Goal: Task Accomplishment & Management: Manage account settings

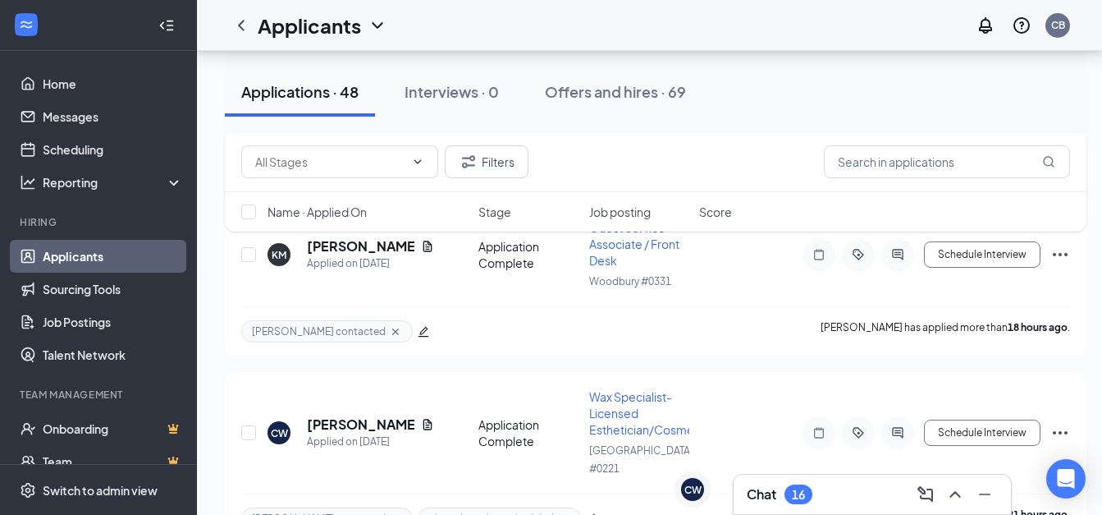
scroll to position [1835, 0]
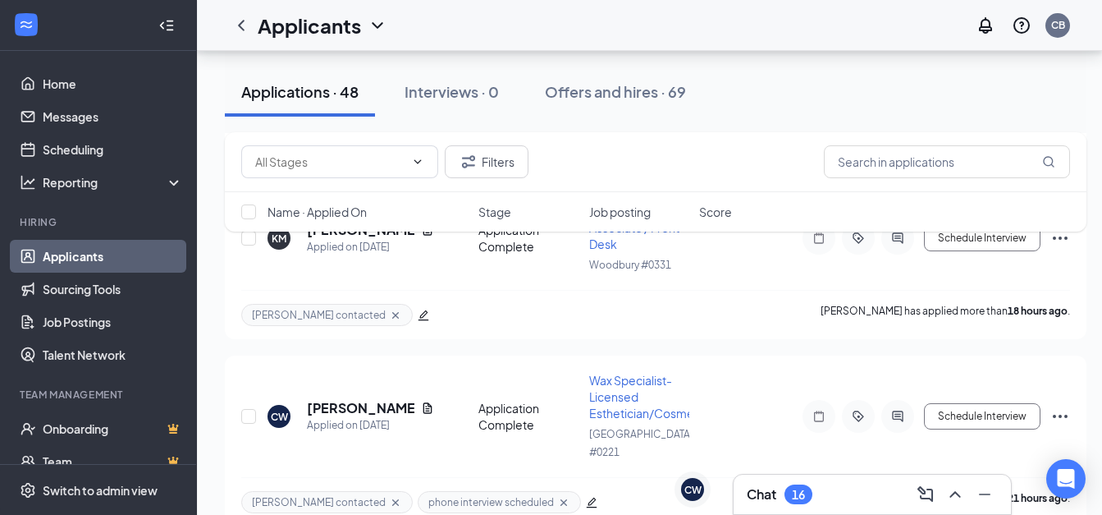
click at [766, 496] on h3 "Chat" at bounding box center [762, 494] width 30 height 18
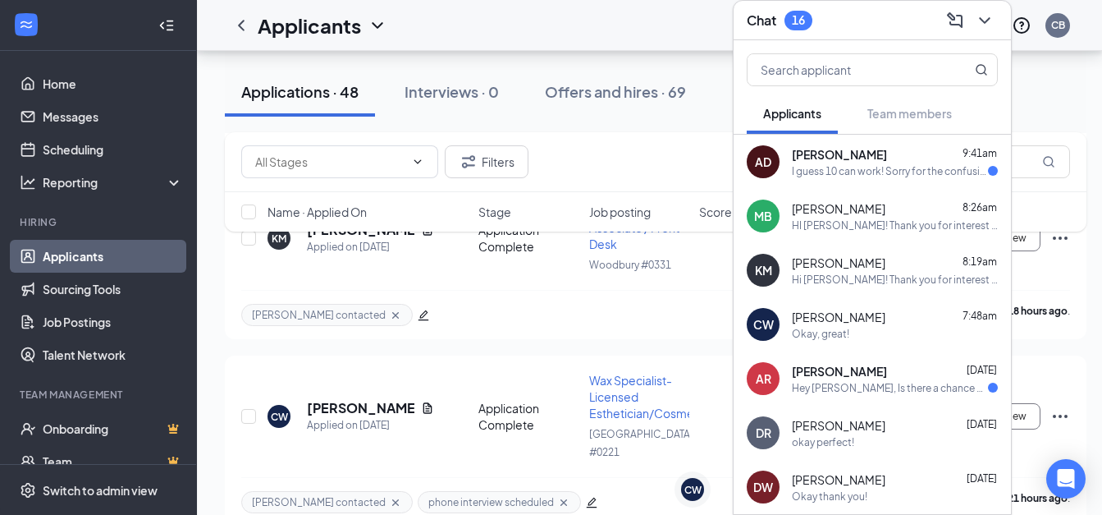
click at [831, 164] on div "I guess 10 can work! Sorry for the confusion" at bounding box center [890, 171] width 196 height 14
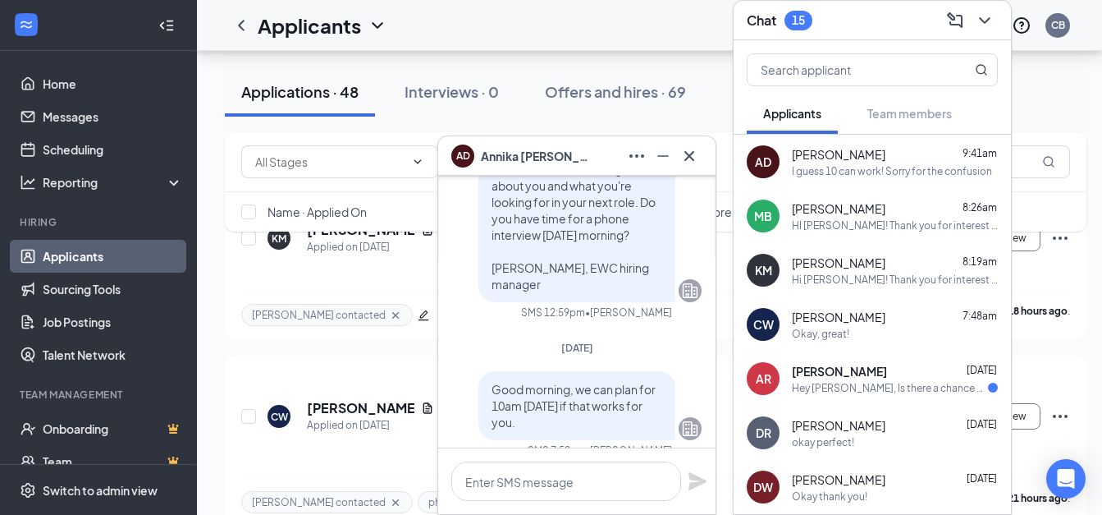
scroll to position [0, 0]
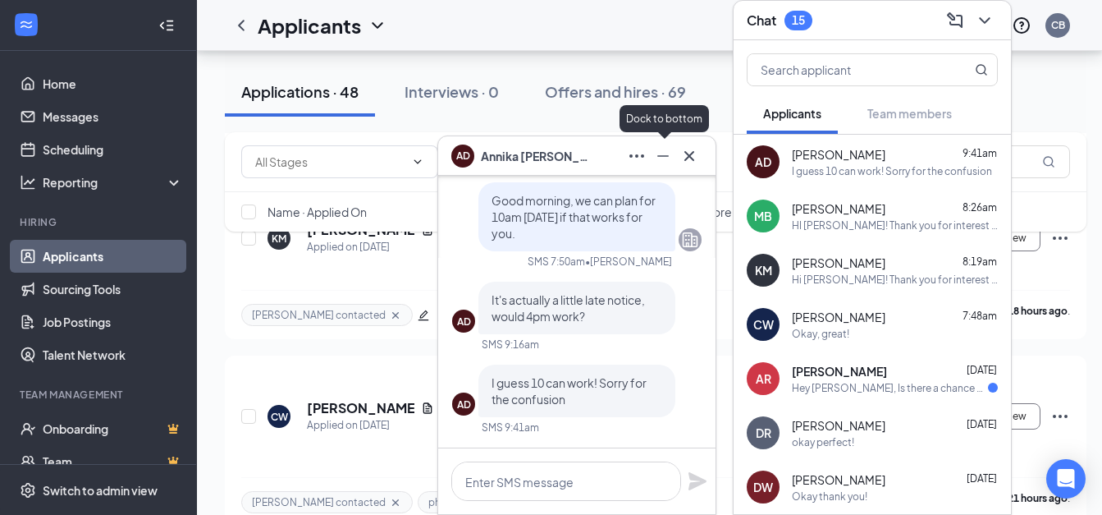
click at [663, 160] on icon "Minimize" at bounding box center [663, 156] width 20 height 20
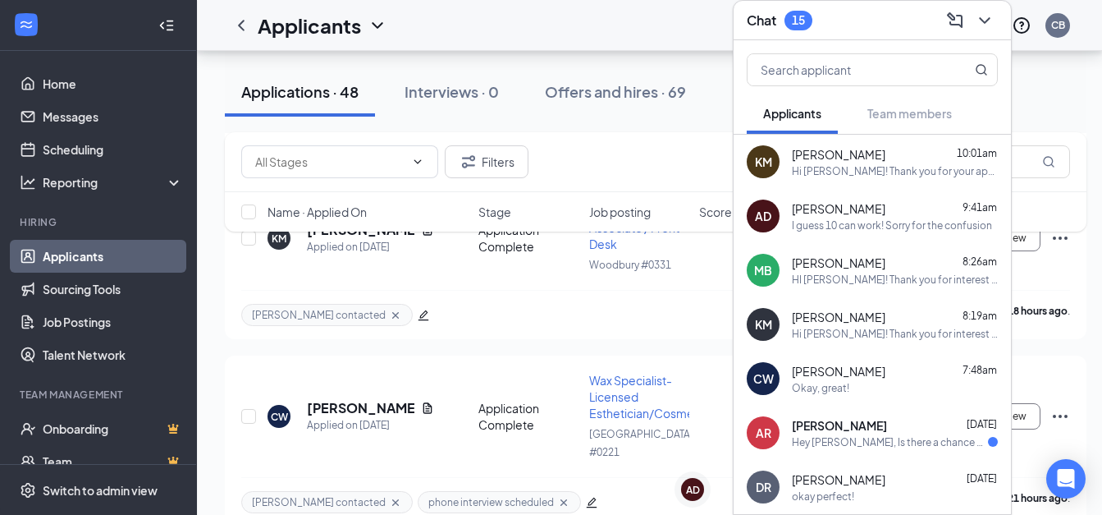
click at [859, 218] on div "I guess 10 can work! Sorry for the confusion" at bounding box center [892, 225] width 200 height 14
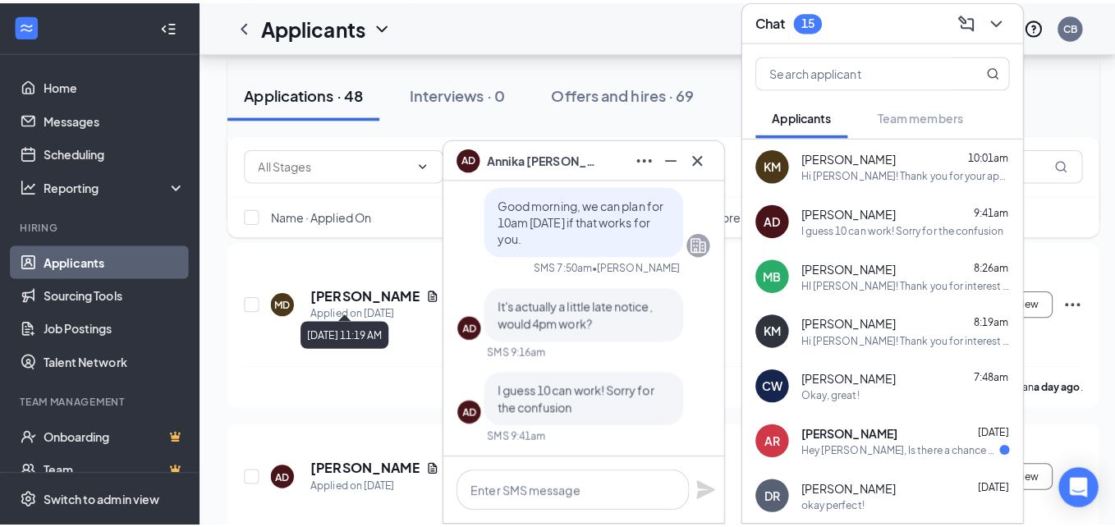
scroll to position [2142, 0]
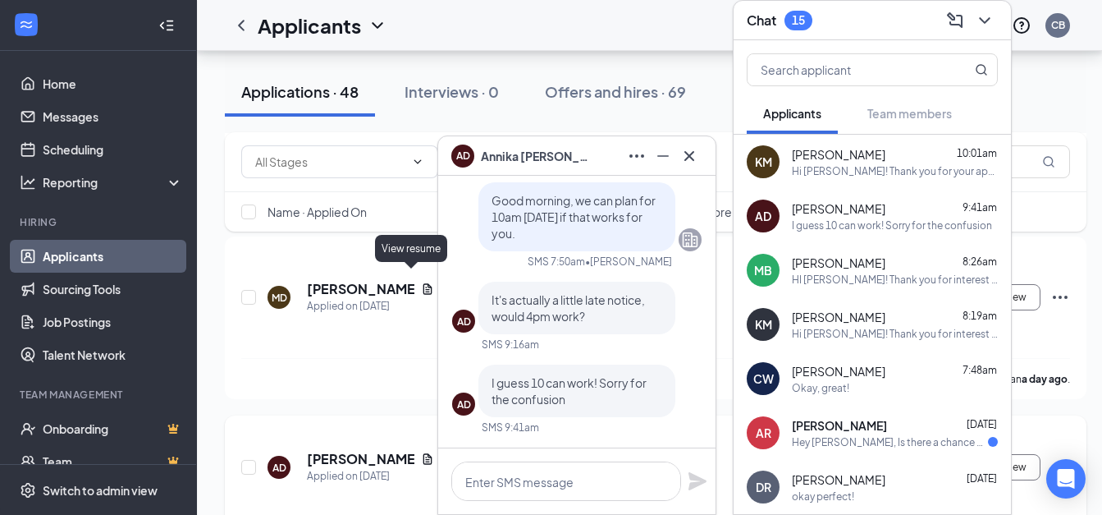
click at [421, 452] on icon "Document" at bounding box center [427, 458] width 13 height 13
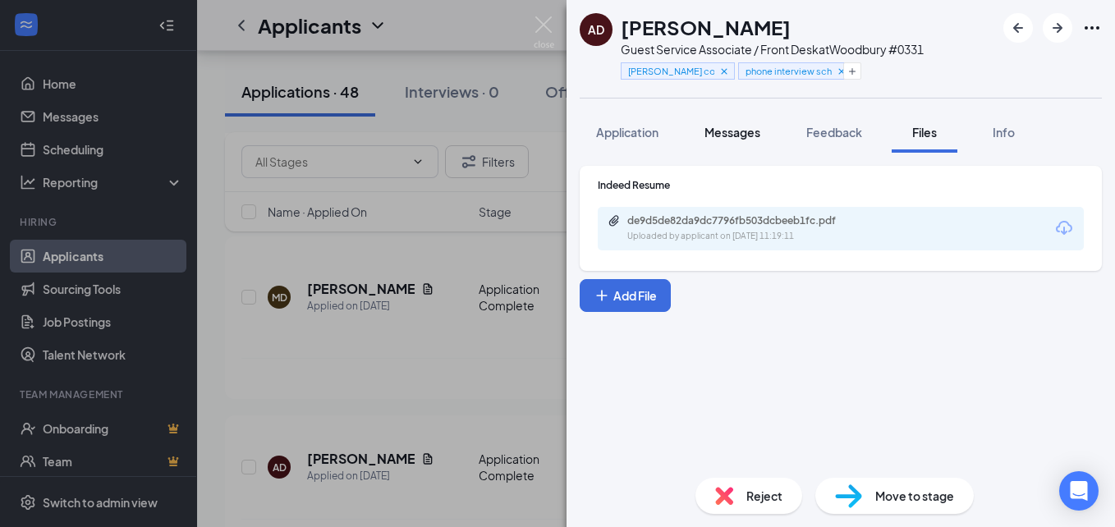
click at [731, 134] on span "Messages" at bounding box center [732, 132] width 56 height 15
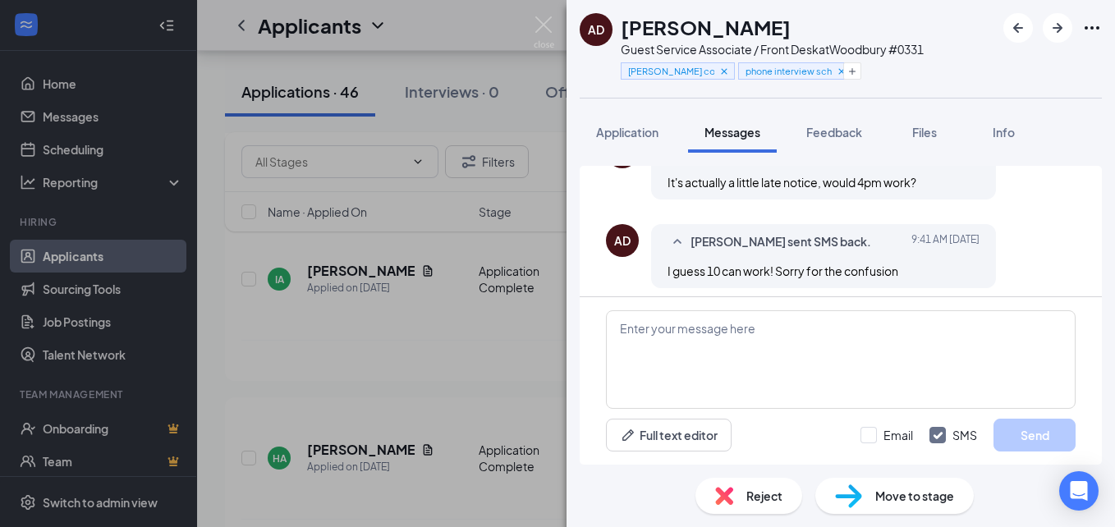
scroll to position [1058, 0]
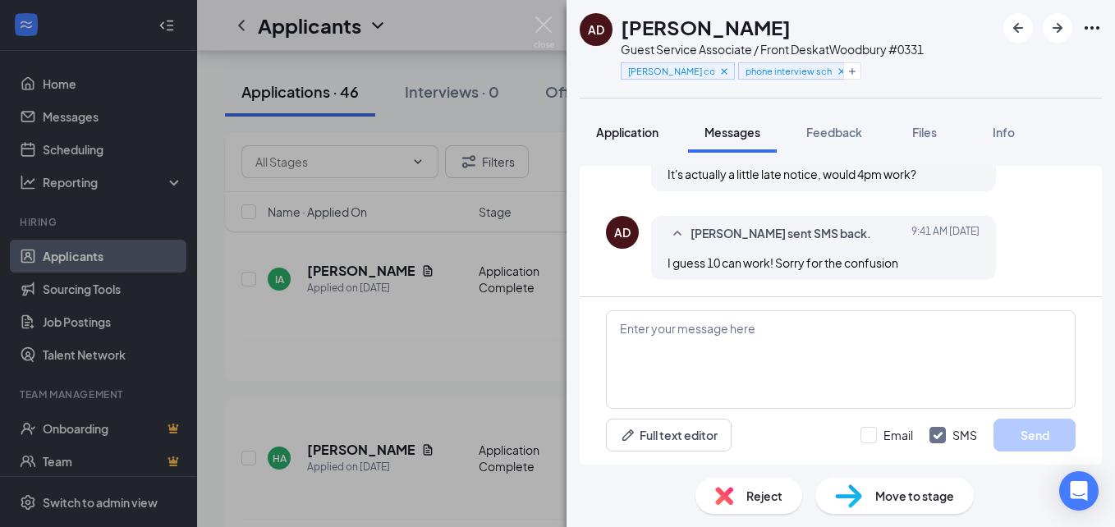
click at [607, 129] on span "Application" at bounding box center [627, 132] width 62 height 15
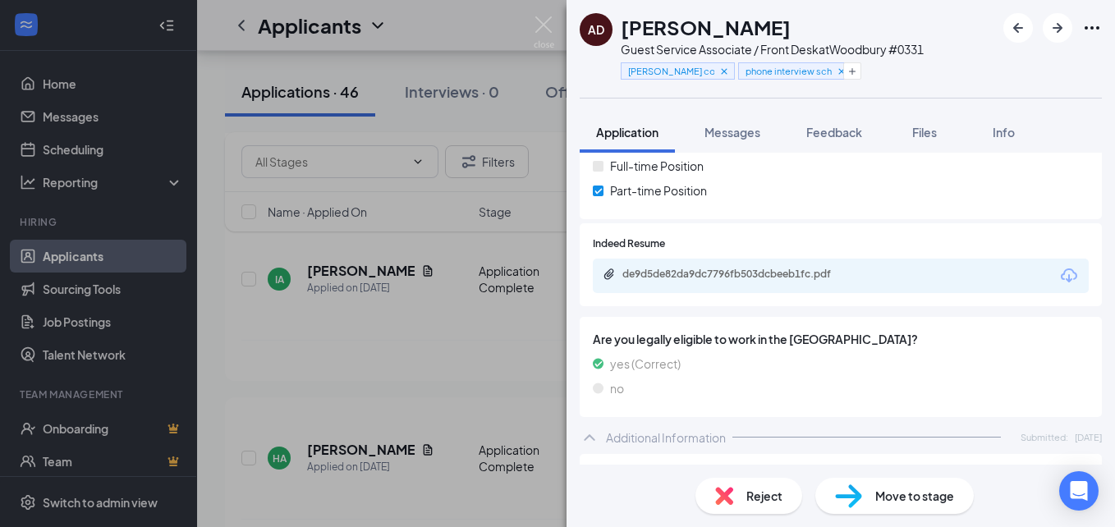
scroll to position [267, 0]
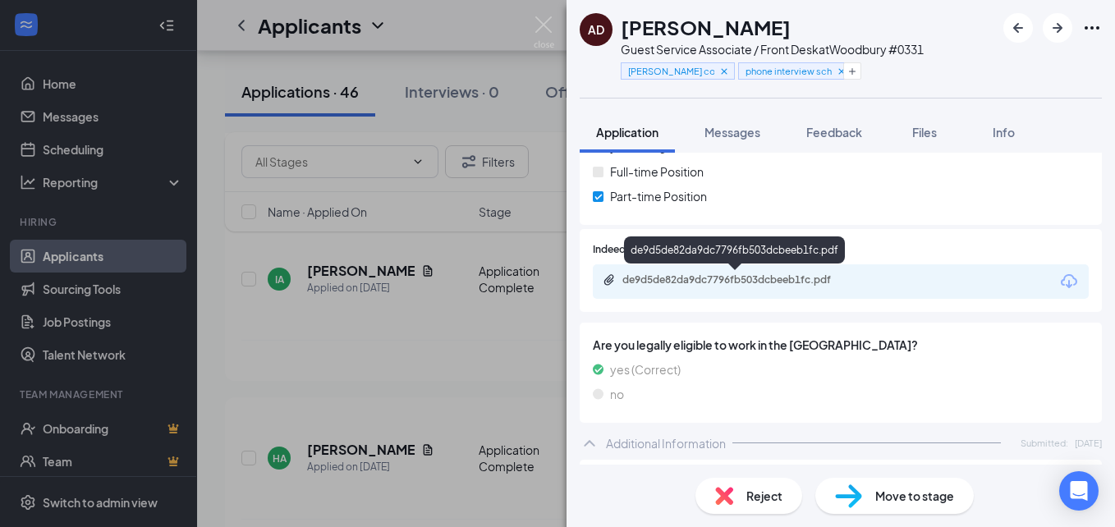
click at [670, 279] on div "de9d5de82da9dc7796fb503dcbeeb1fc.pdf" at bounding box center [737, 279] width 230 height 13
